Goal: Information Seeking & Learning: Learn about a topic

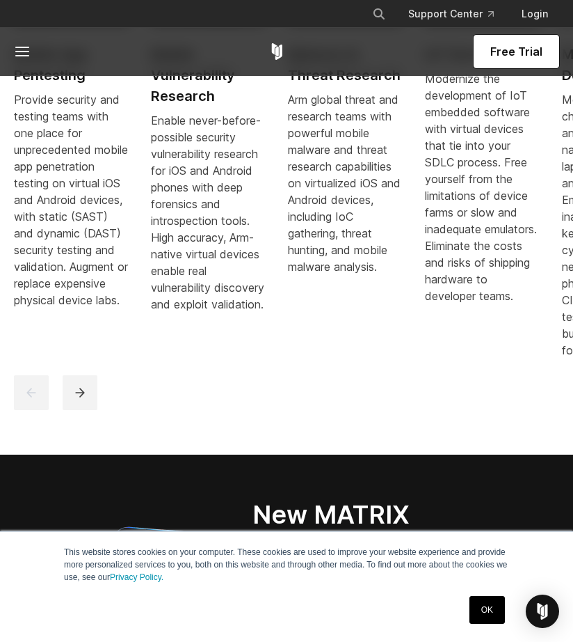
scroll to position [1154, 0]
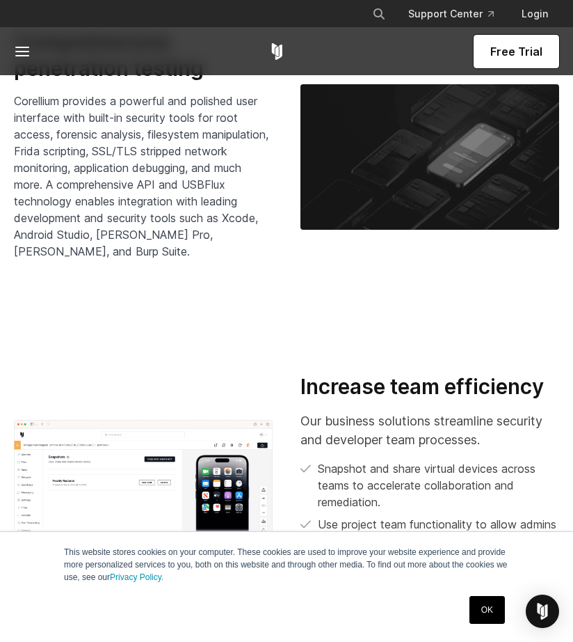
scroll to position [2509, 0]
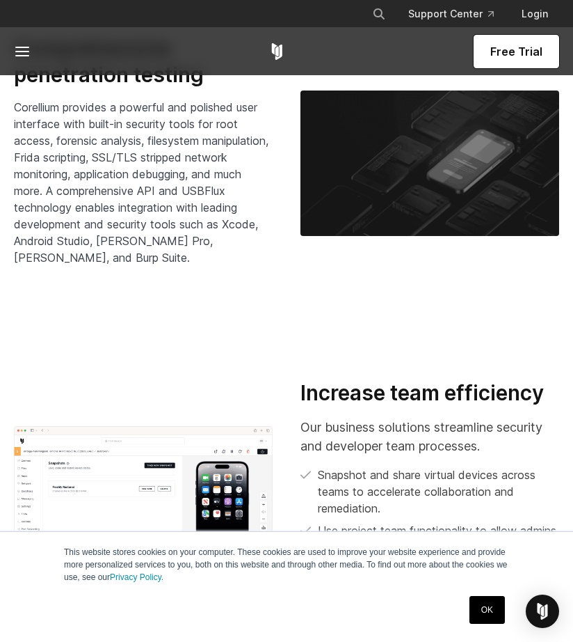
click at [221, 156] on span "Corellium provides a powerful and polished user interface with built-in securit…" at bounding box center [141, 182] width 255 height 164
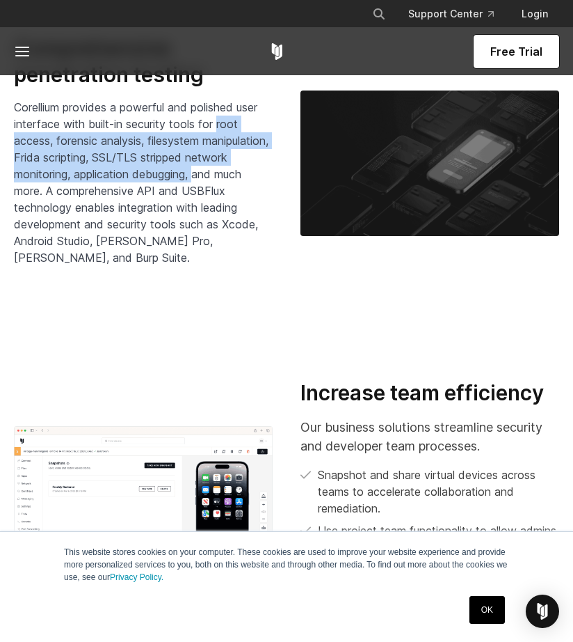
drag, startPoint x: 221, startPoint y: 156, endPoint x: 241, endPoint y: 205, distance: 53.4
click at [241, 205] on span "Corellium provides a powerful and polished user interface with built-in securit…" at bounding box center [141, 182] width 255 height 164
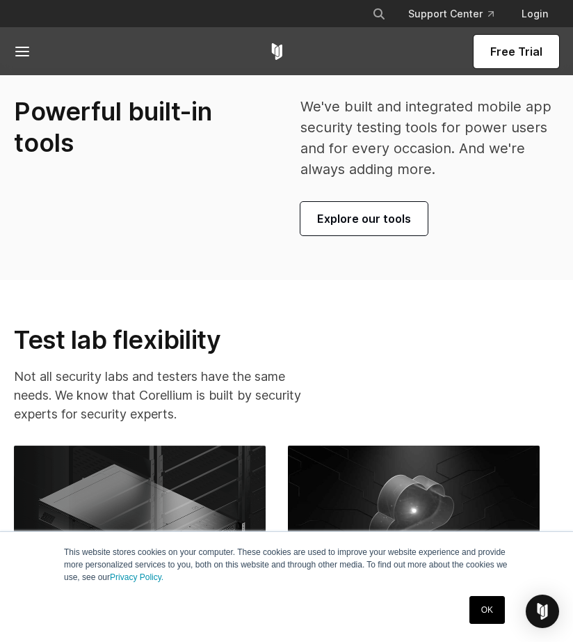
scroll to position [3587, 0]
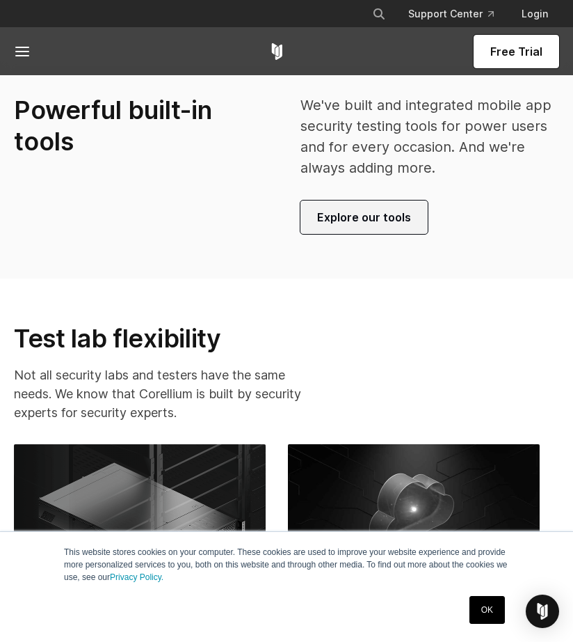
click at [360, 225] on span "Explore our tools" at bounding box center [364, 217] width 94 height 17
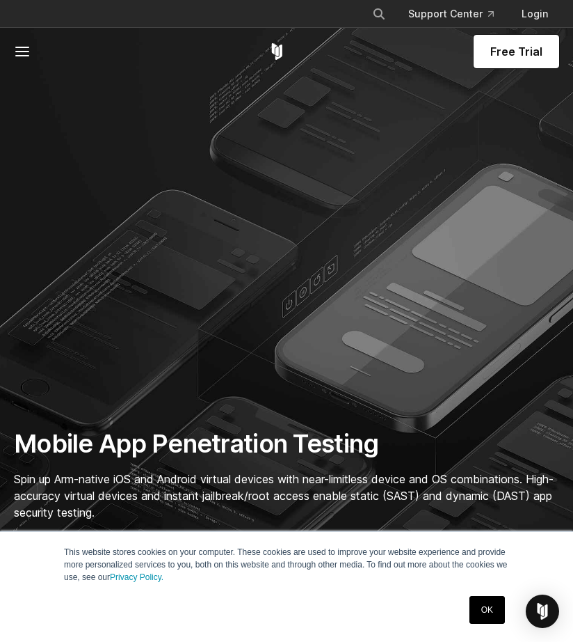
scroll to position [0, 0]
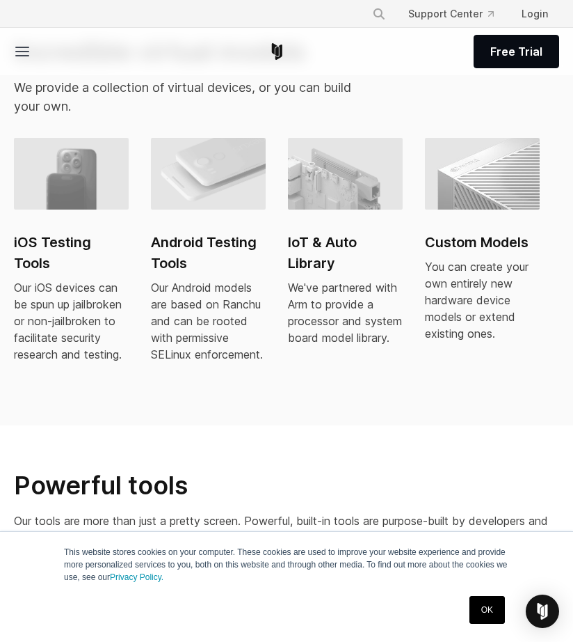
scroll to position [1257, 0]
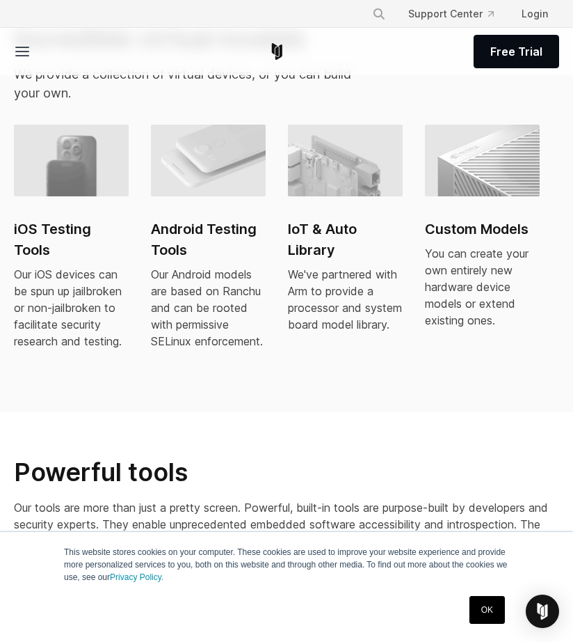
click at [42, 226] on h2 "iOS Testing Tools" at bounding box center [71, 239] width 115 height 42
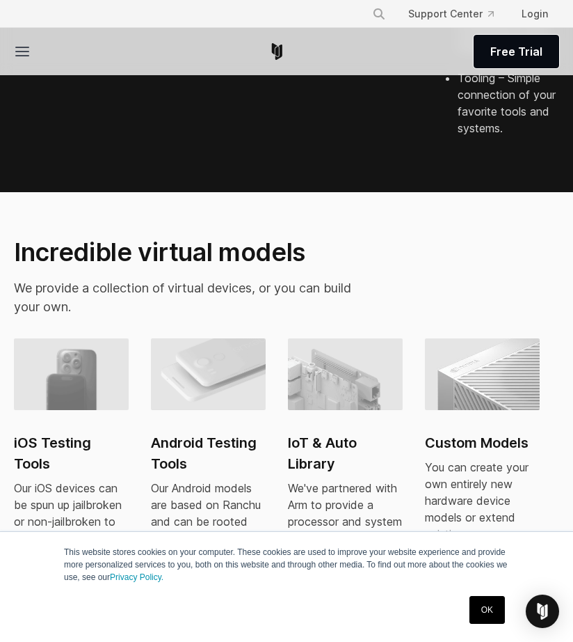
scroll to position [978, 0]
